Goal: Task Accomplishment & Management: Manage account settings

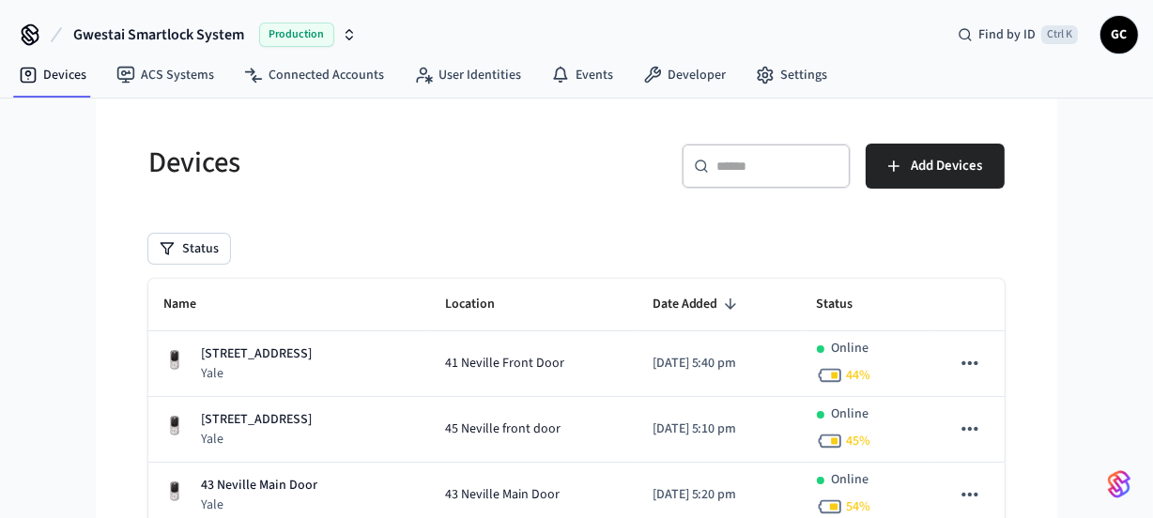
click at [762, 161] on input "text" at bounding box center [777, 166] width 122 height 19
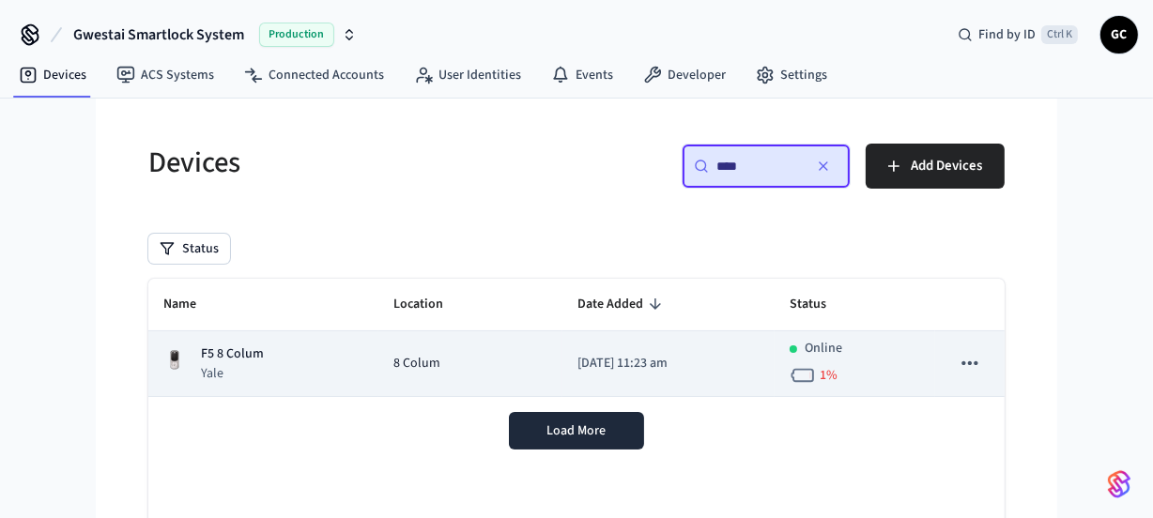
type input "****"
drag, startPoint x: 394, startPoint y: 367, endPoint x: 384, endPoint y: 370, distance: 10.7
click at [393, 370] on span "8 Colum" at bounding box center [416, 364] width 47 height 20
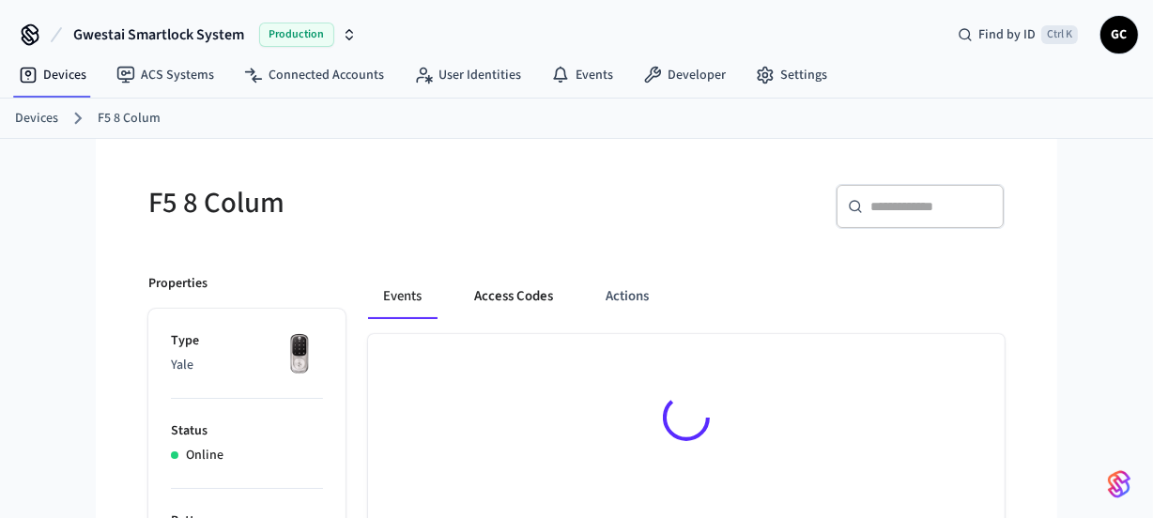
click at [506, 297] on button "Access Codes" at bounding box center [513, 296] width 109 height 45
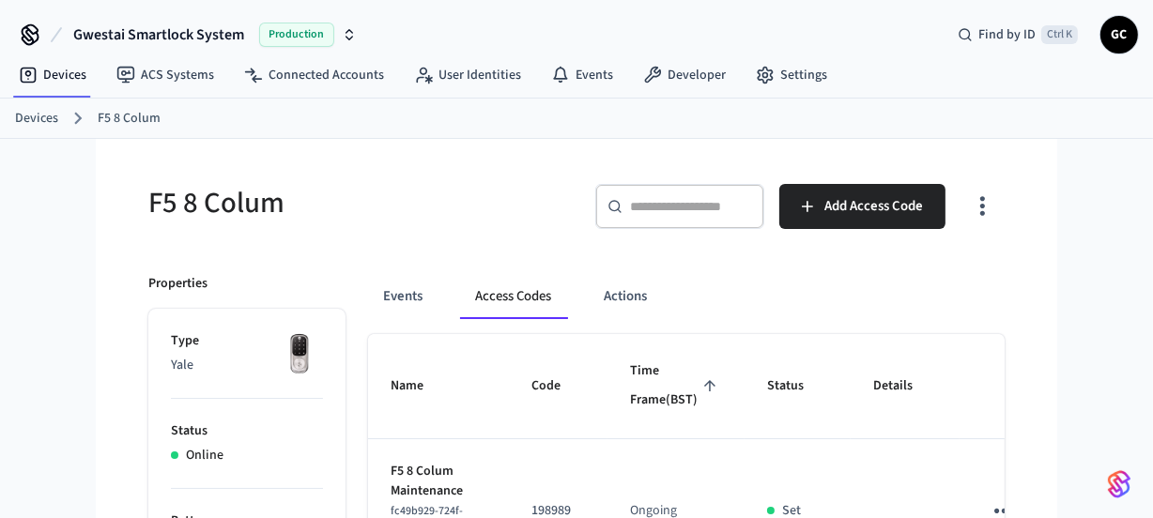
click at [38, 114] on link "Devices" at bounding box center [36, 119] width 43 height 20
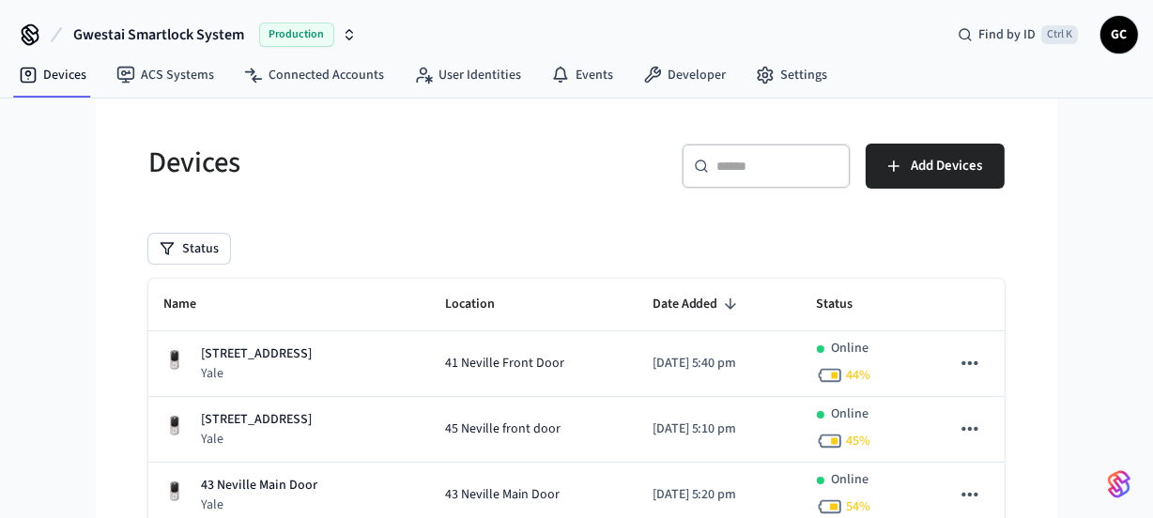
click at [721, 197] on div "​ ​" at bounding box center [766, 174] width 169 height 60
click at [764, 171] on input "text" at bounding box center [777, 166] width 122 height 19
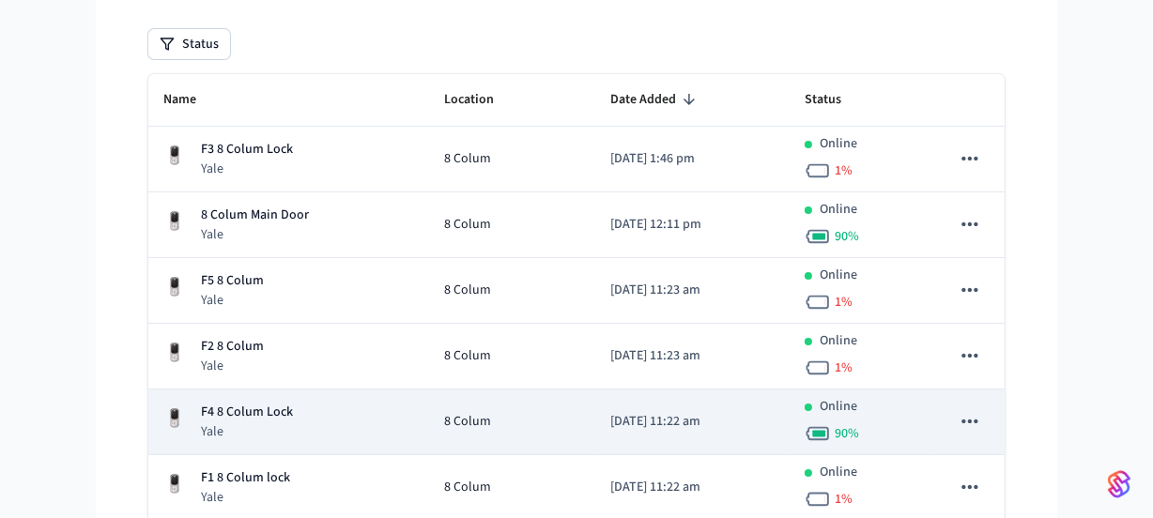
scroll to position [255, 0]
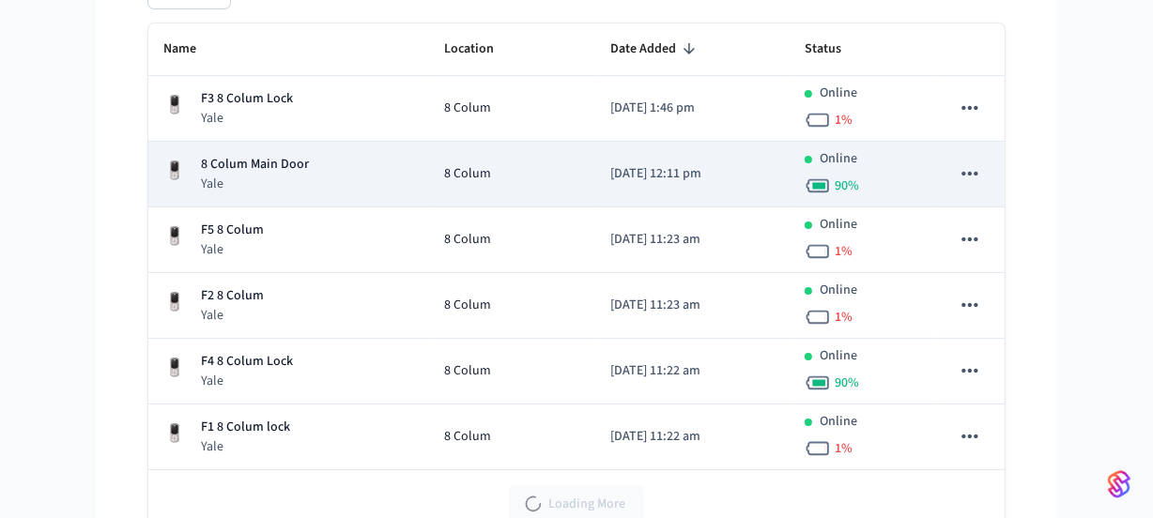
type input "*****"
click at [273, 151] on td "8 Colum Main Door Yale" at bounding box center [288, 175] width 281 height 66
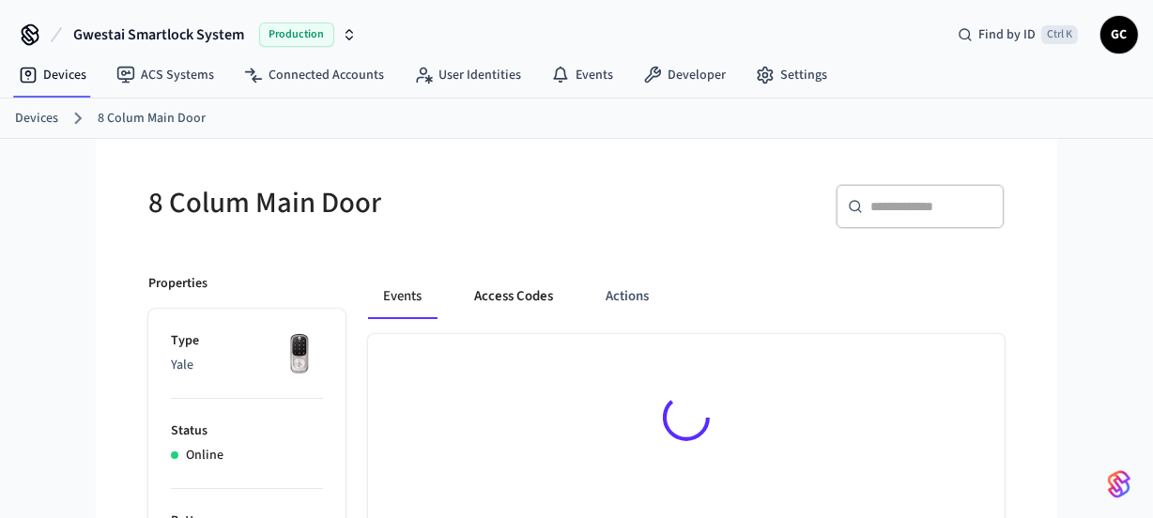
click at [490, 286] on button "Access Codes" at bounding box center [513, 296] width 109 height 45
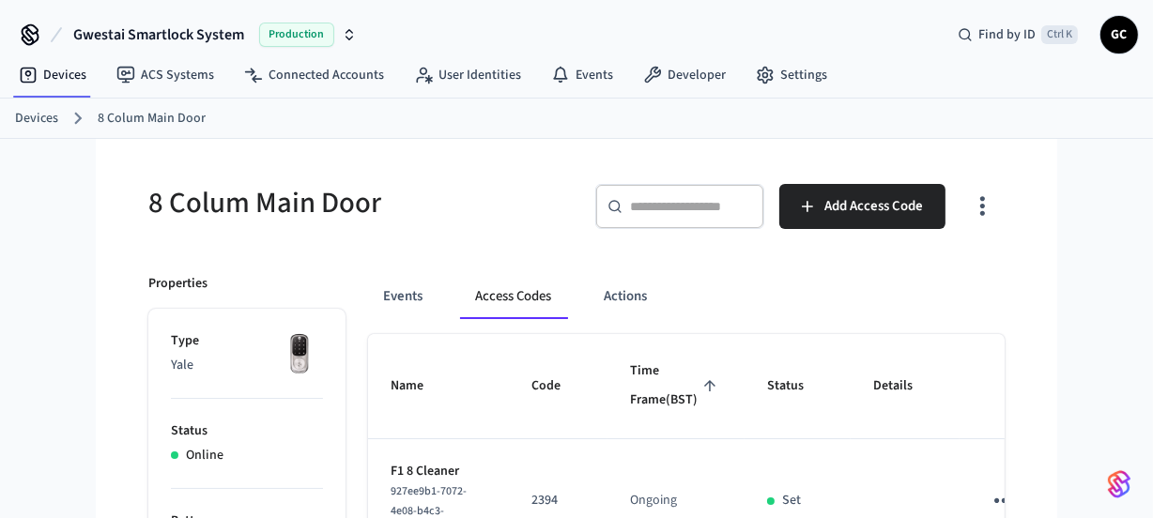
click at [37, 117] on link "Devices" at bounding box center [36, 119] width 43 height 20
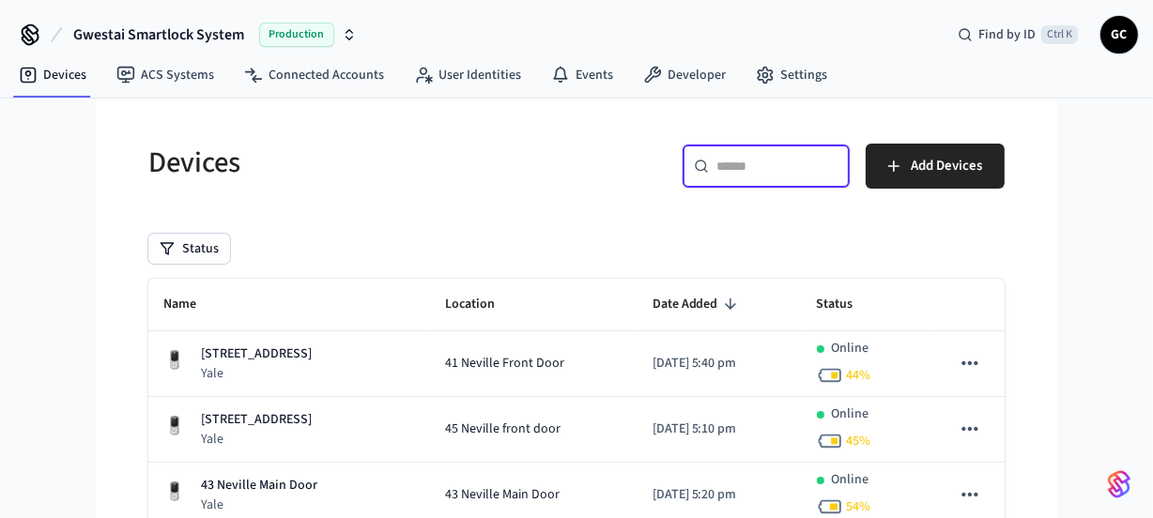
click at [789, 169] on input "text" at bounding box center [777, 166] width 122 height 19
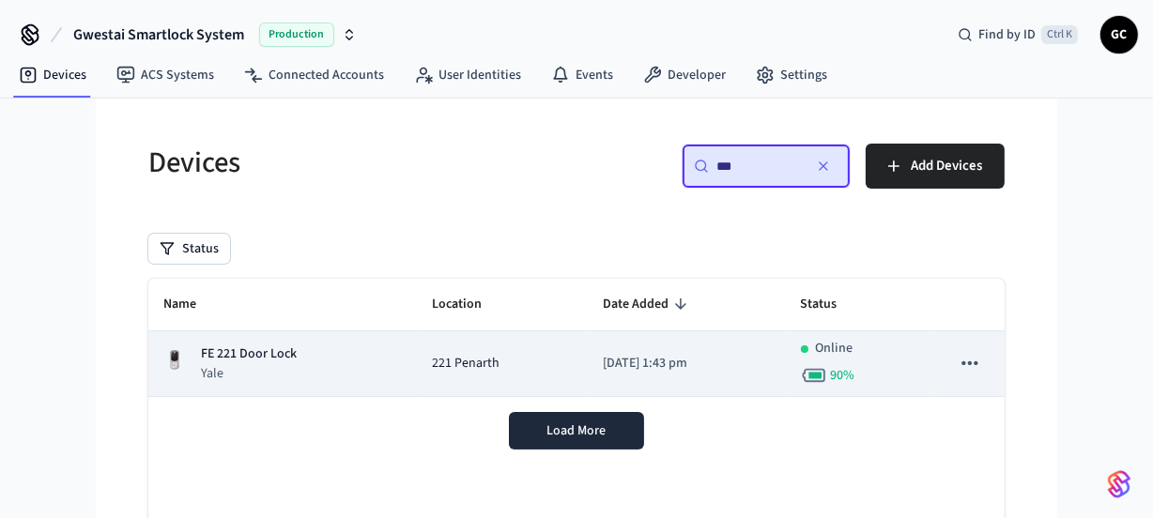
type input "**"
click at [455, 366] on span "221 Penarth" at bounding box center [466, 364] width 68 height 20
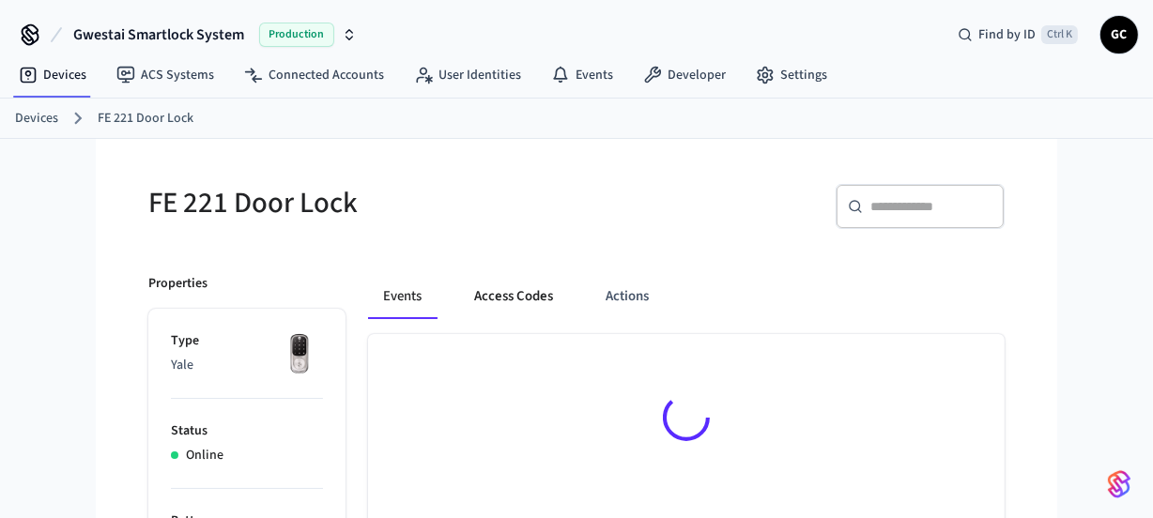
click at [516, 294] on button "Access Codes" at bounding box center [513, 296] width 109 height 45
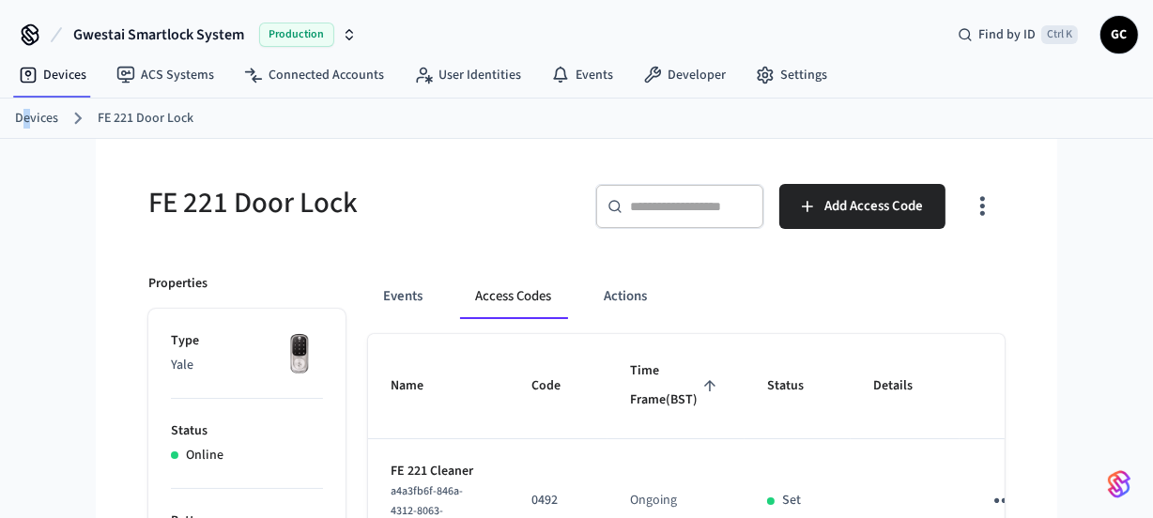
click at [27, 119] on link "Devices" at bounding box center [36, 119] width 43 height 20
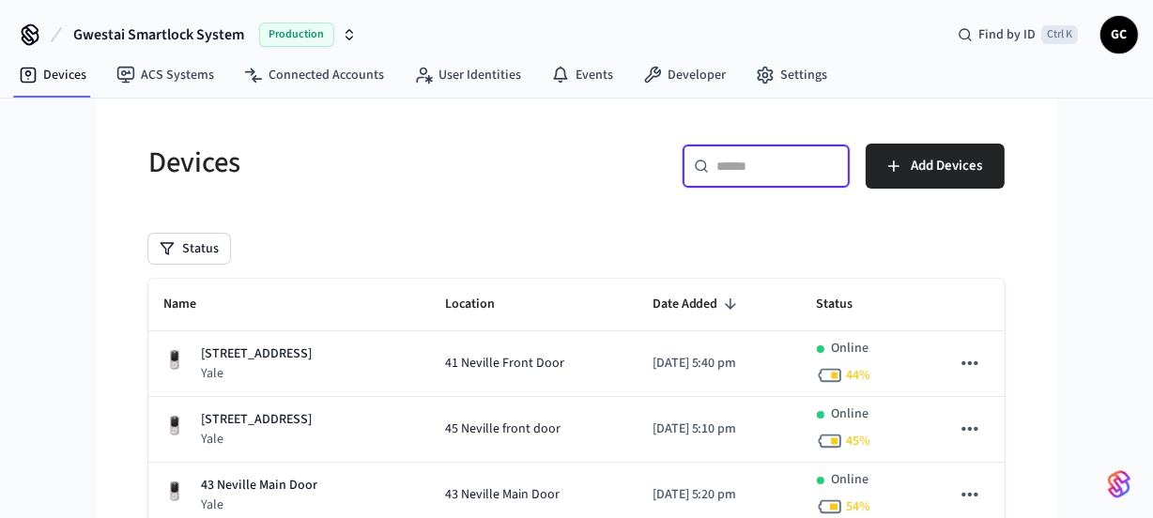
click at [753, 161] on input "text" at bounding box center [777, 166] width 122 height 19
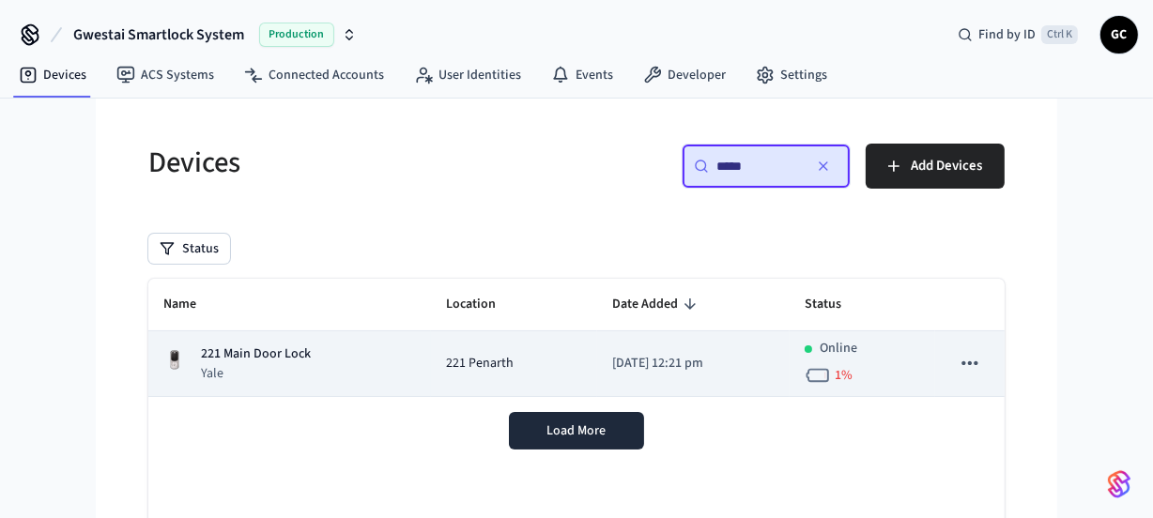
type input "*****"
click at [263, 341] on td "221 Main Door Lock Yale" at bounding box center [289, 364] width 283 height 66
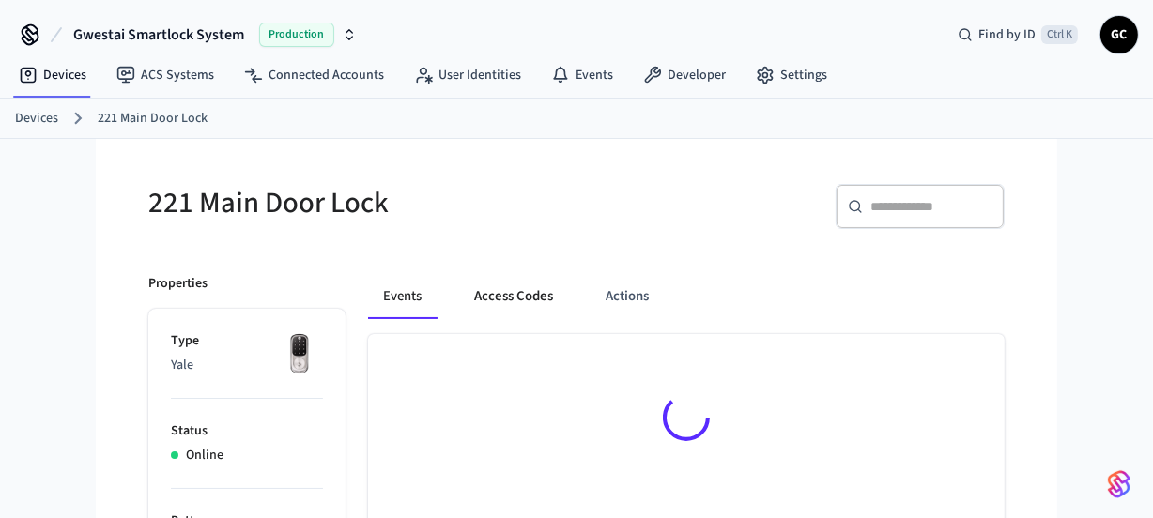
click at [511, 289] on button "Access Codes" at bounding box center [513, 296] width 109 height 45
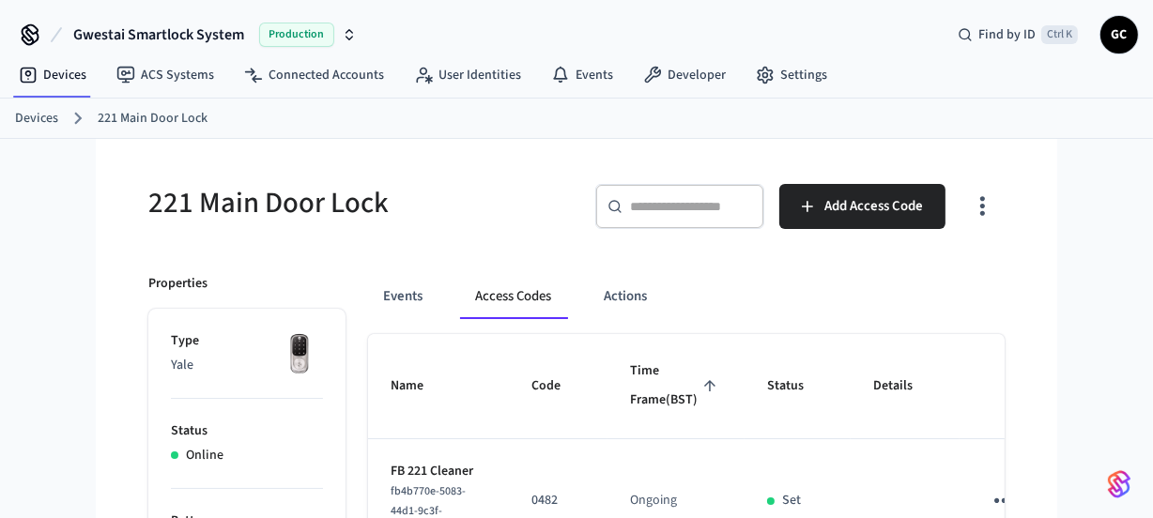
click at [43, 119] on link "Devices" at bounding box center [36, 119] width 43 height 20
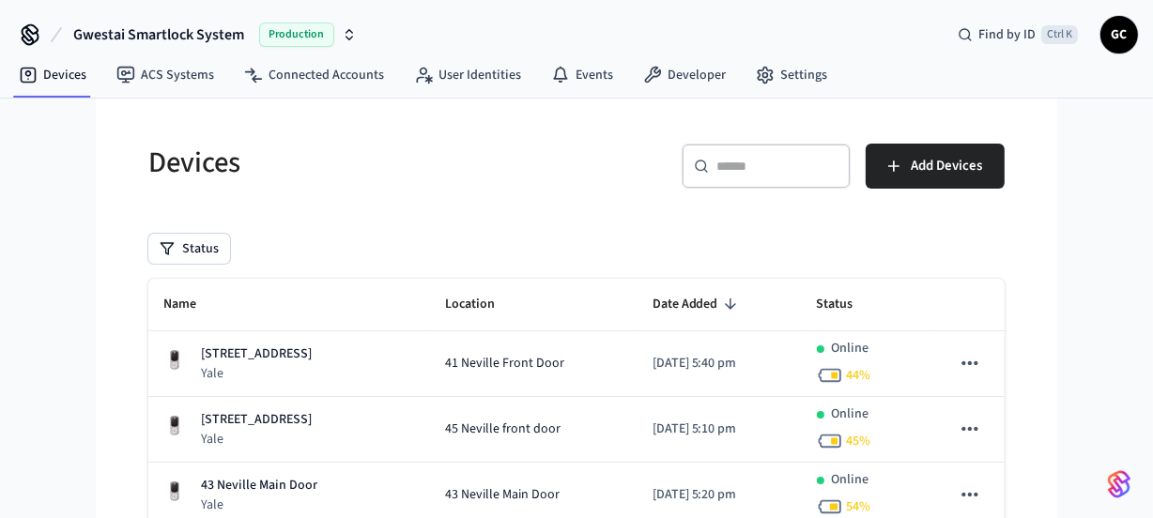
click at [744, 162] on input "text" at bounding box center [777, 166] width 122 height 19
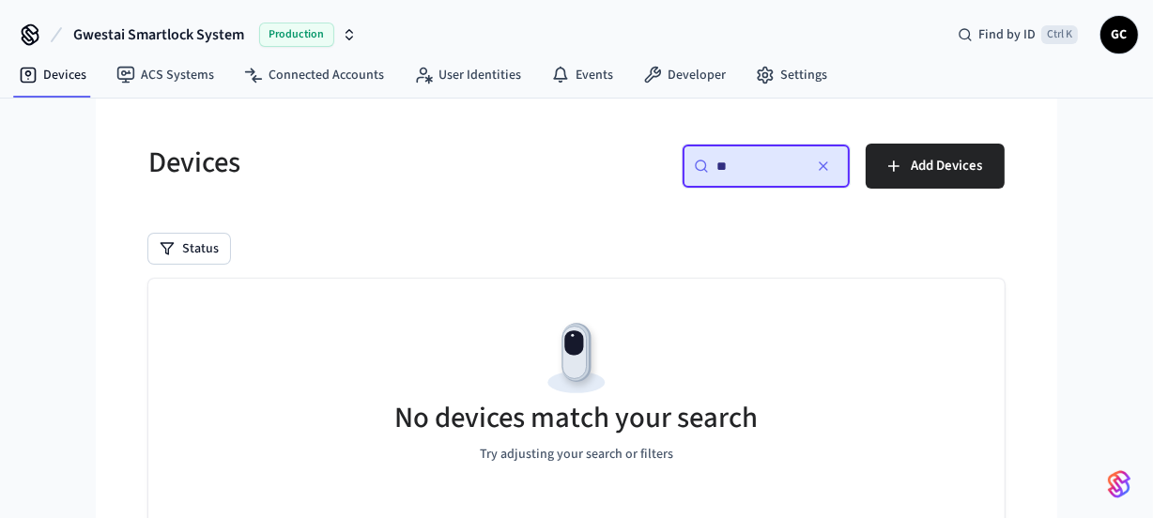
type input "*"
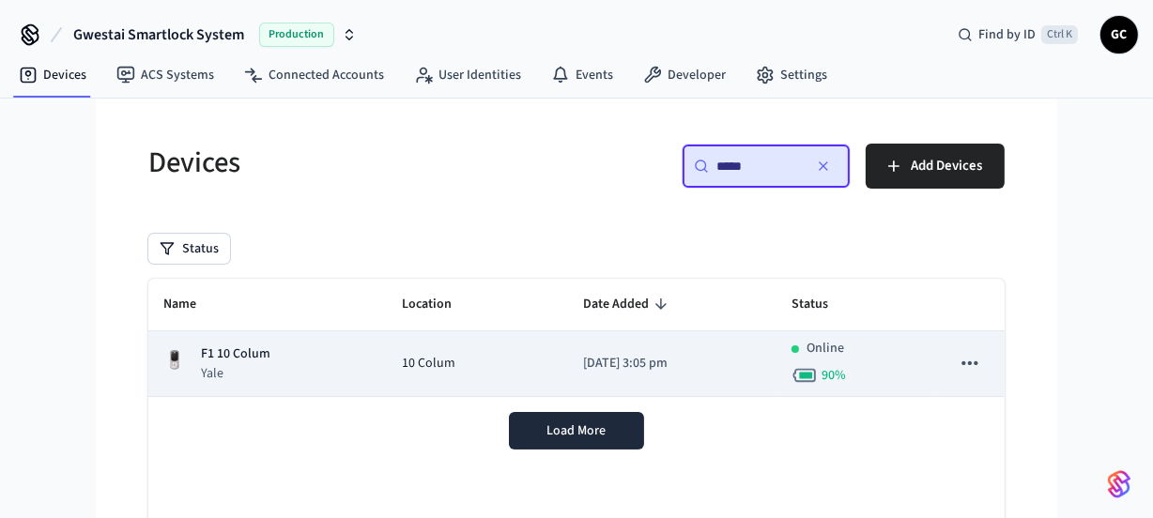
type input "*****"
click at [244, 353] on p "F1 10 Colum" at bounding box center [235, 355] width 69 height 20
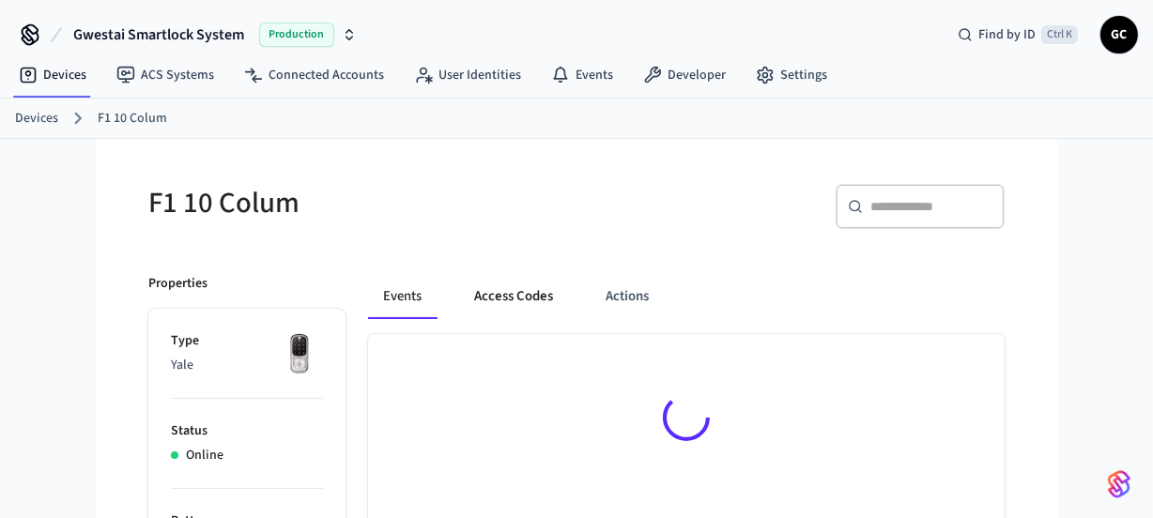
click at [490, 294] on button "Access Codes" at bounding box center [513, 296] width 109 height 45
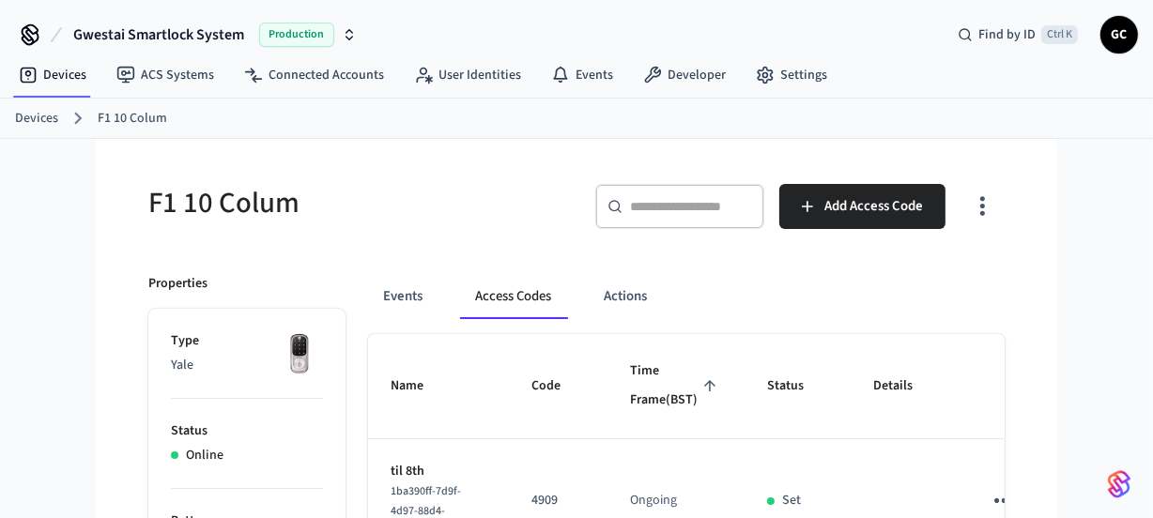
click at [38, 109] on link "Devices" at bounding box center [36, 119] width 43 height 20
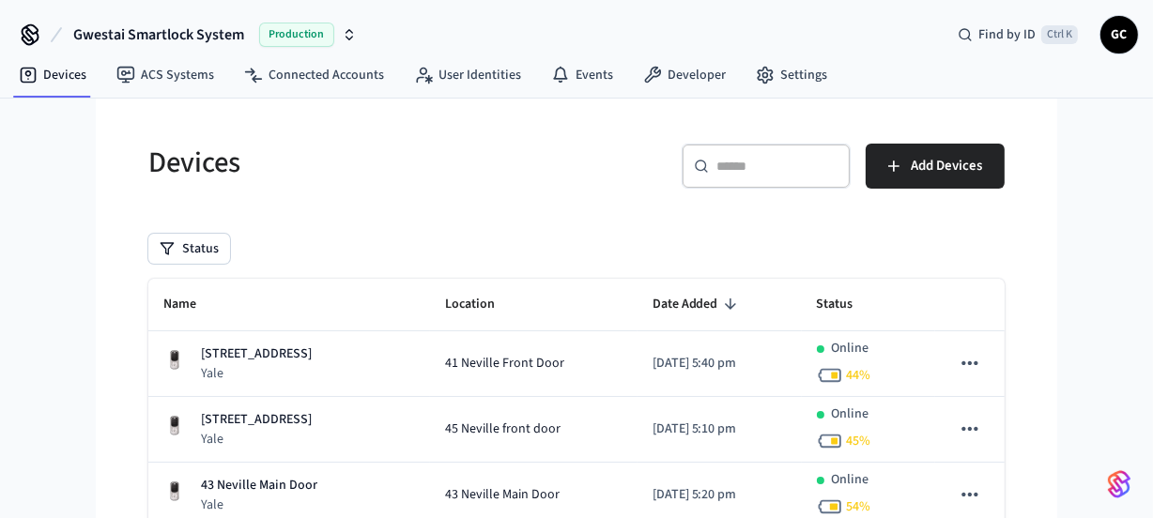
click at [802, 174] on input "text" at bounding box center [777, 166] width 122 height 19
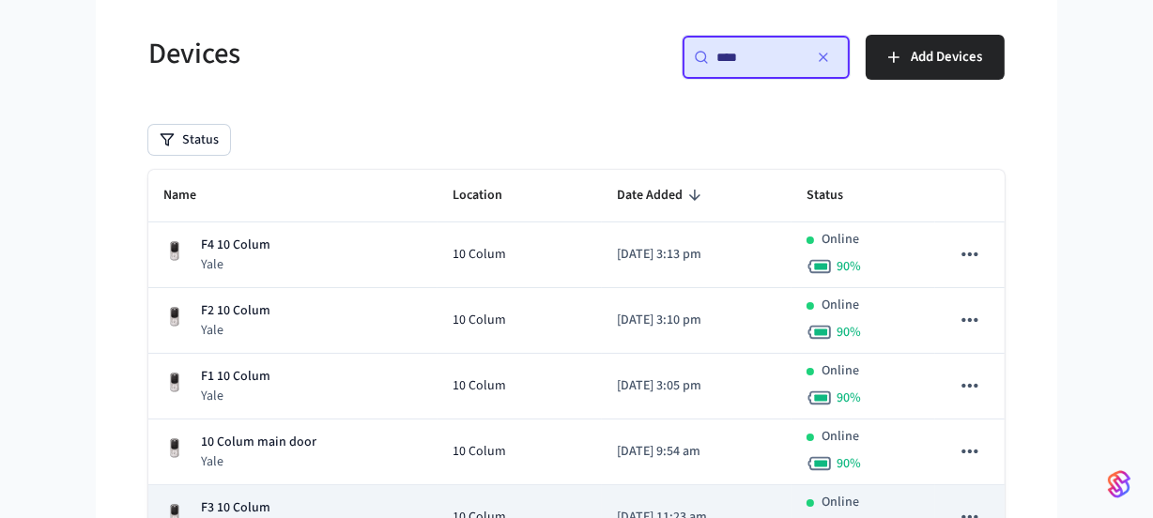
scroll to position [258, 0]
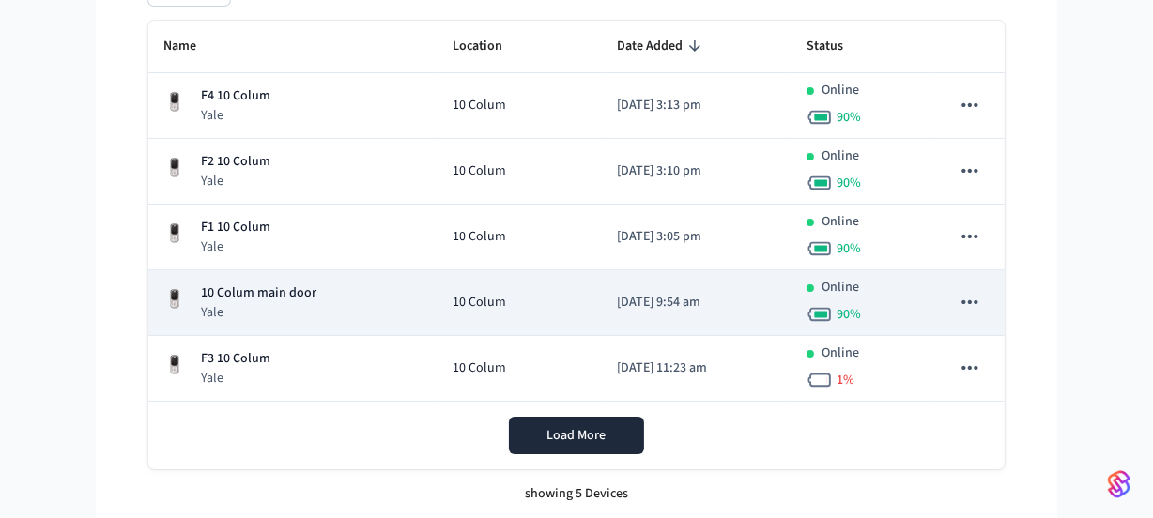
type input "****"
click at [266, 291] on p "10 Colum main door" at bounding box center [258, 294] width 115 height 20
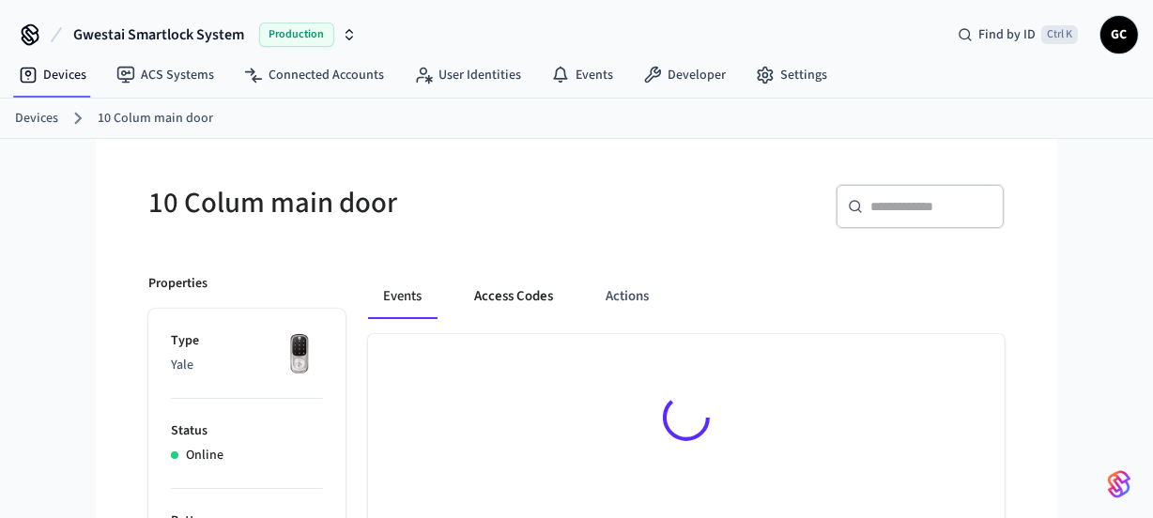
click at [534, 317] on button "Access Codes" at bounding box center [513, 296] width 109 height 45
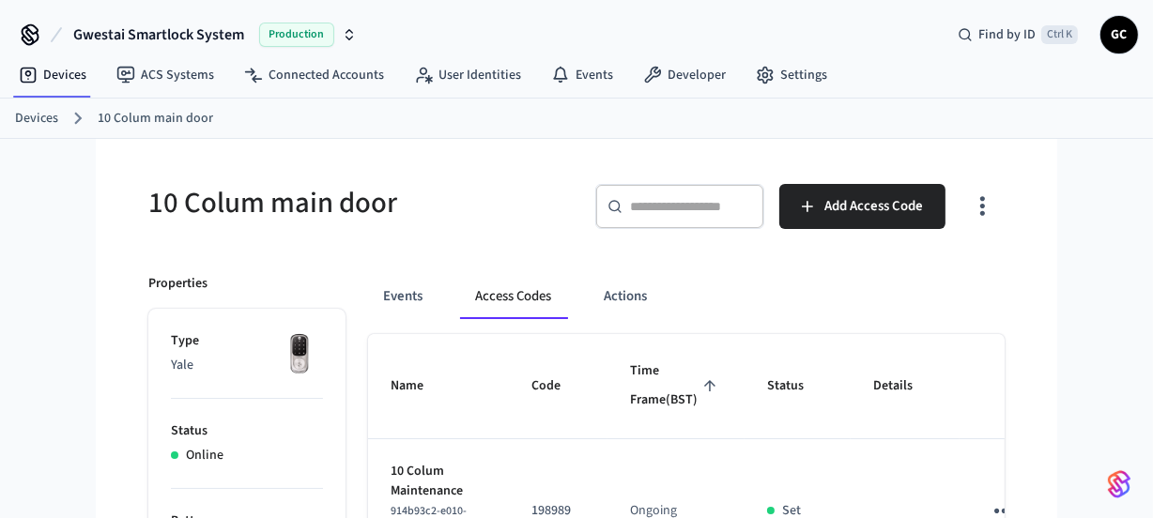
click at [38, 118] on link "Devices" at bounding box center [36, 119] width 43 height 20
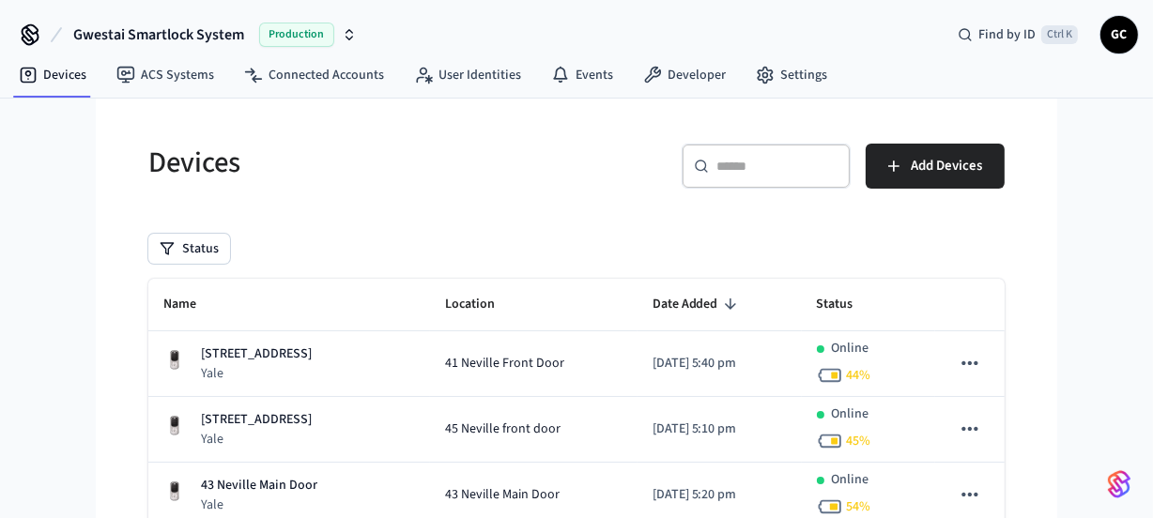
click at [753, 169] on input "text" at bounding box center [777, 166] width 122 height 19
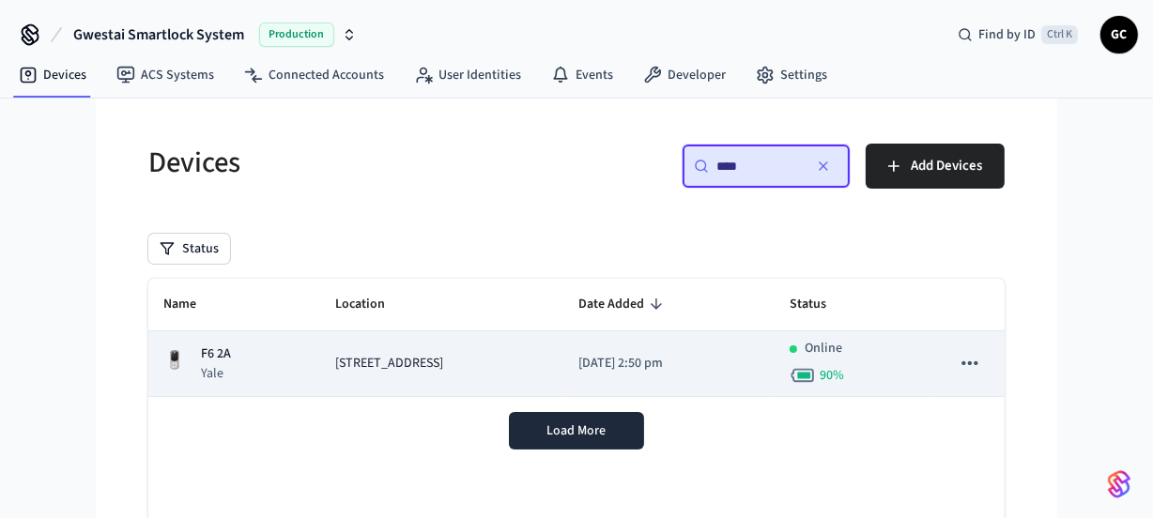
type input "****"
click at [365, 363] on span "[STREET_ADDRESS]" at bounding box center [389, 364] width 108 height 20
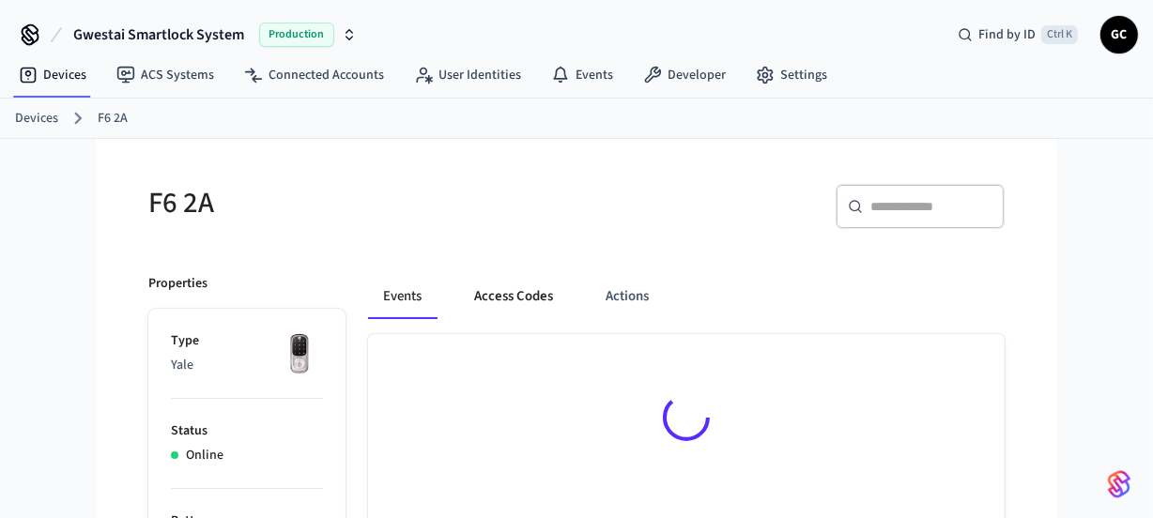
click at [502, 286] on button "Access Codes" at bounding box center [513, 296] width 109 height 45
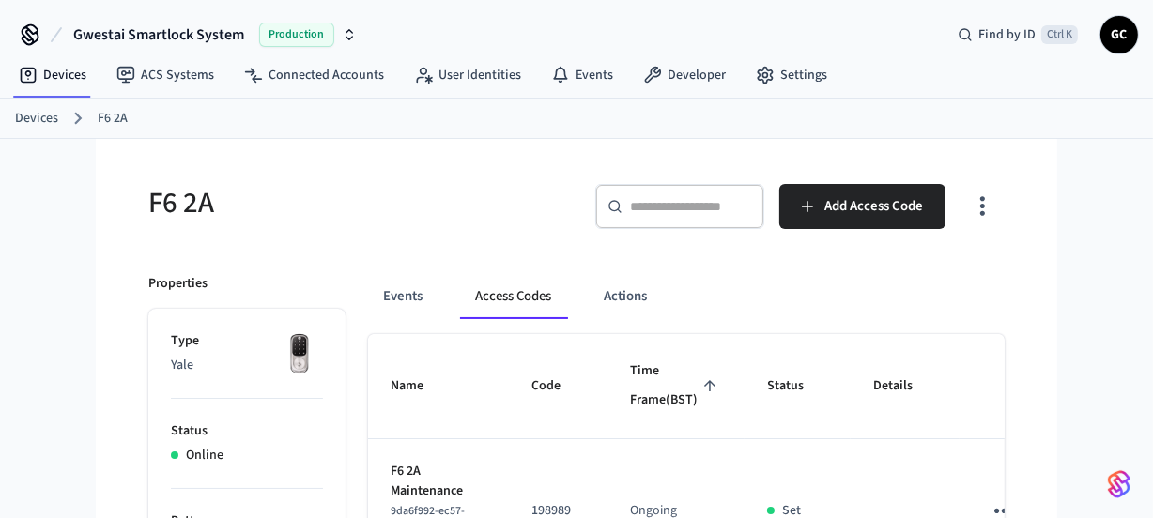
click at [32, 112] on link "Devices" at bounding box center [36, 119] width 43 height 20
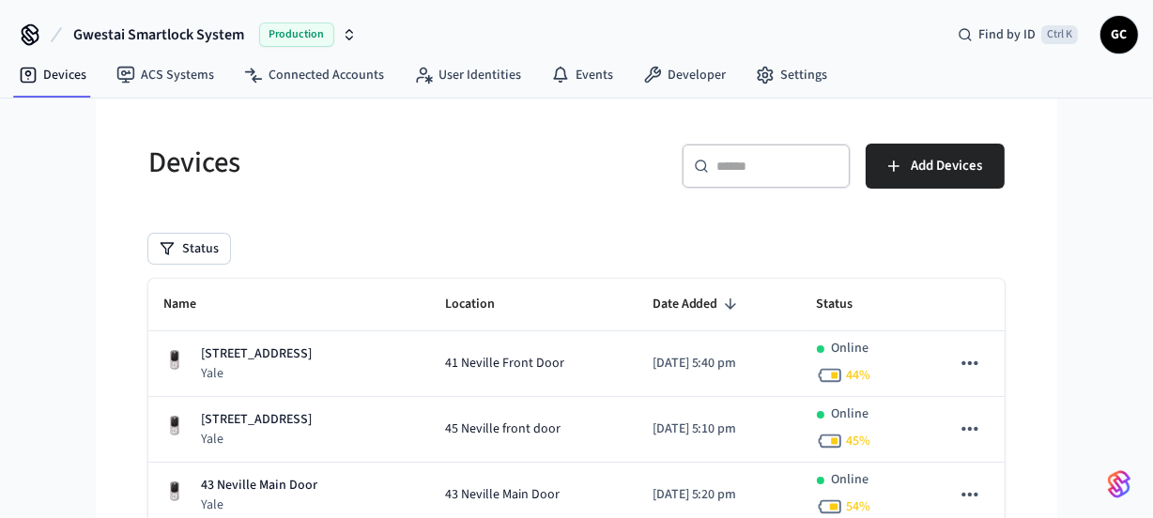
click at [785, 169] on input "text" at bounding box center [777, 166] width 122 height 19
click at [775, 176] on div "​ ​" at bounding box center [766, 166] width 169 height 45
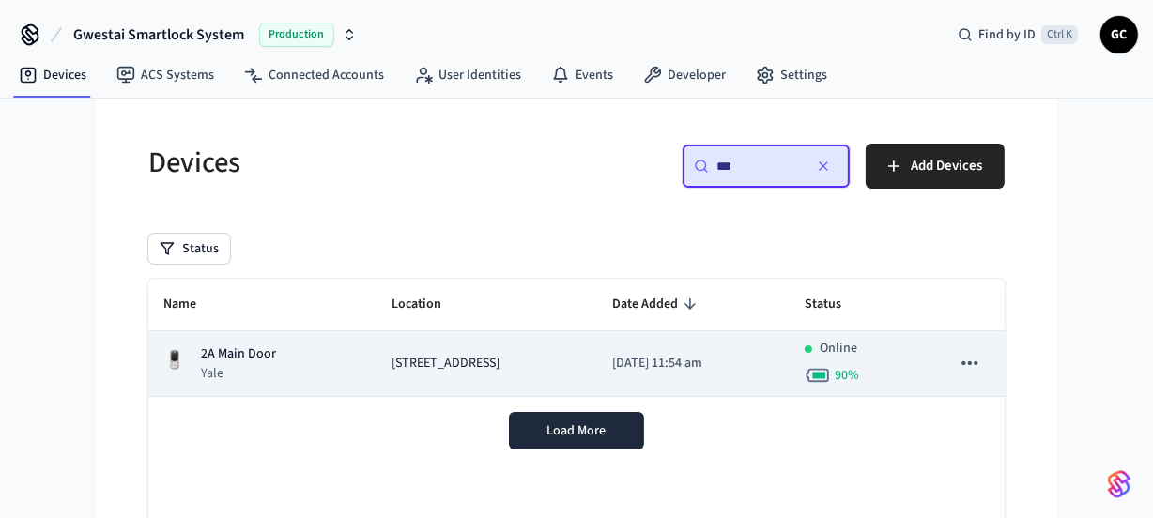
type input "***"
click at [245, 347] on p "2A Main Door" at bounding box center [238, 355] width 75 height 20
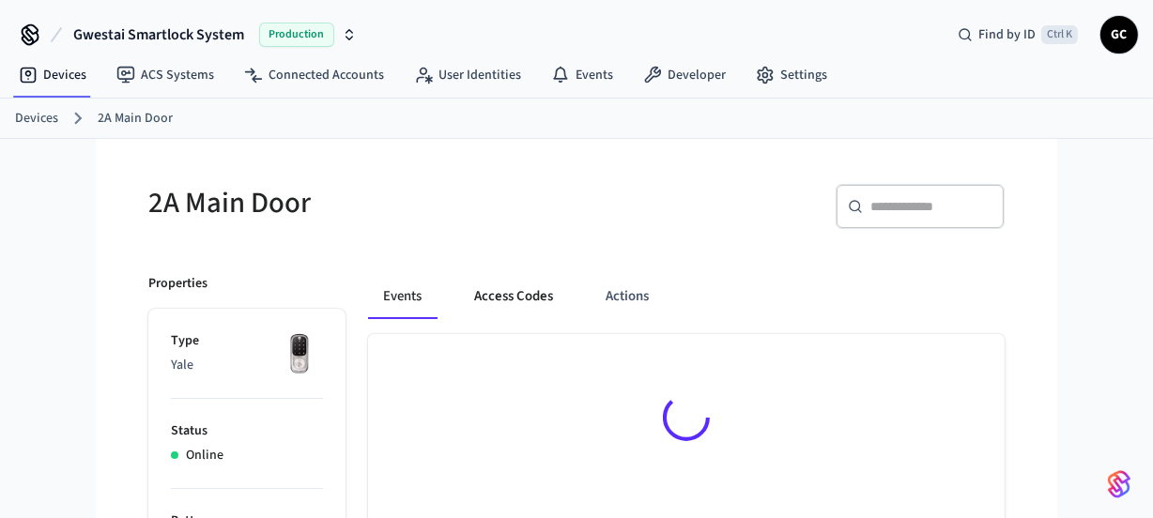
click at [507, 291] on button "Access Codes" at bounding box center [513, 296] width 109 height 45
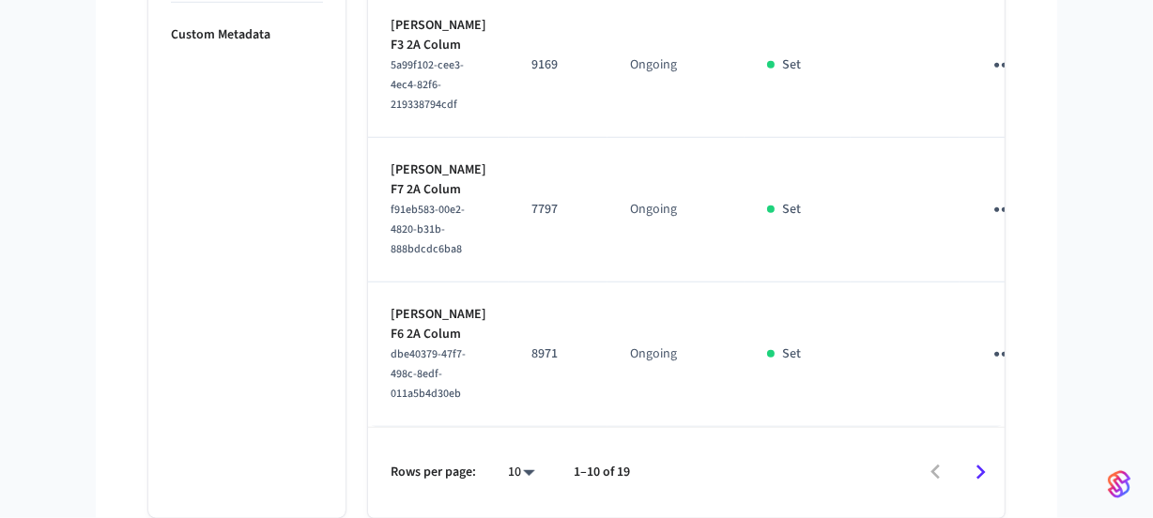
scroll to position [1853, 0]
